Goal: Task Accomplishment & Management: Use online tool/utility

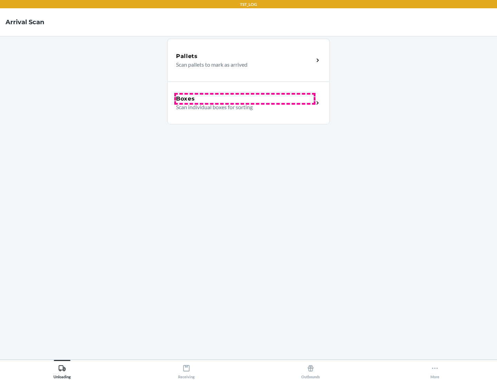
click at [245, 99] on div "Boxes" at bounding box center [245, 99] width 138 height 8
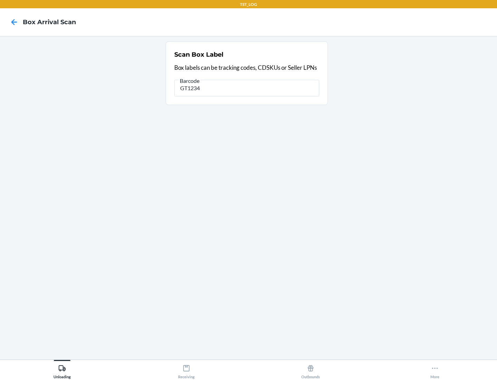
type input "GT1234"
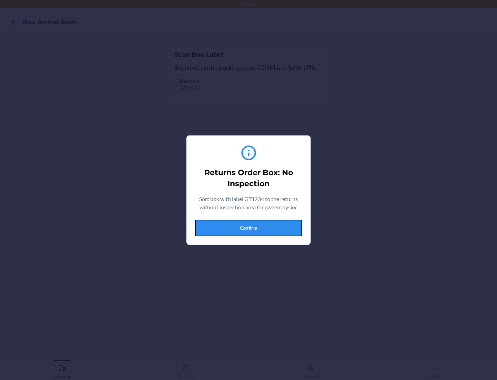
click at [249, 228] on button "Confirm" at bounding box center [248, 228] width 107 height 17
